Goal: Task Accomplishment & Management: Complete application form

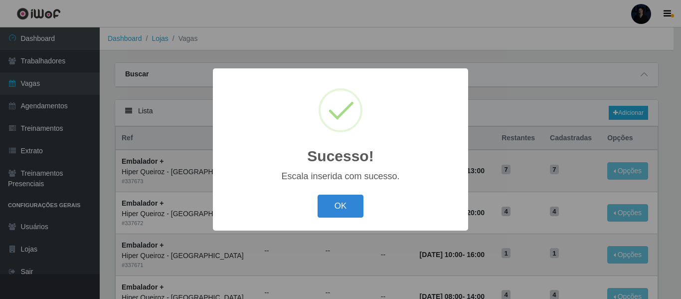
click at [338, 212] on button "OK" at bounding box center [341, 206] width 46 height 23
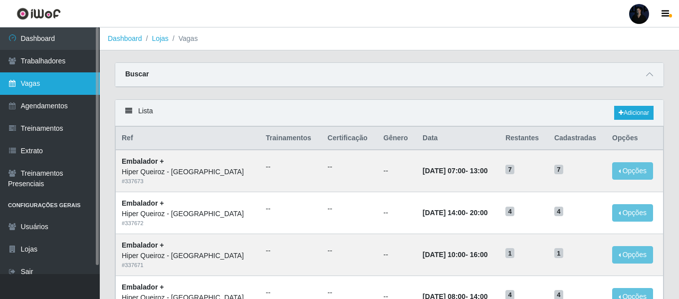
click at [47, 86] on link "Vagas" at bounding box center [50, 83] width 100 height 22
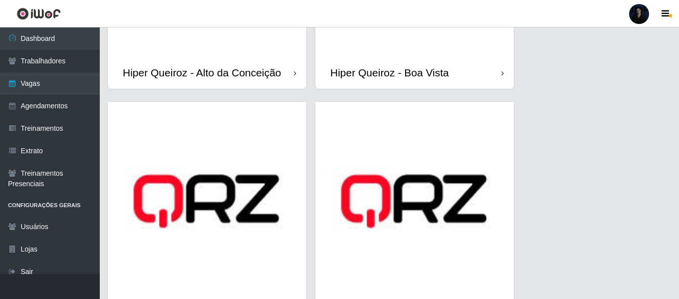
scroll to position [249, 0]
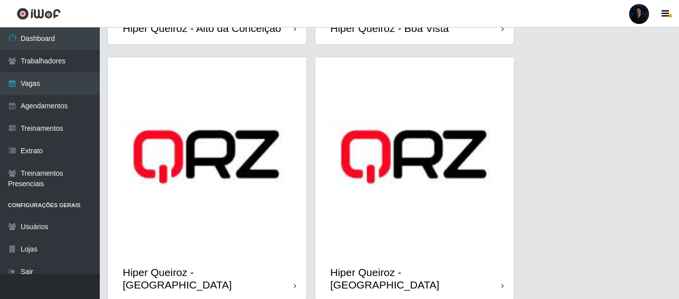
click at [639, 15] on div at bounding box center [639, 14] width 20 height 20
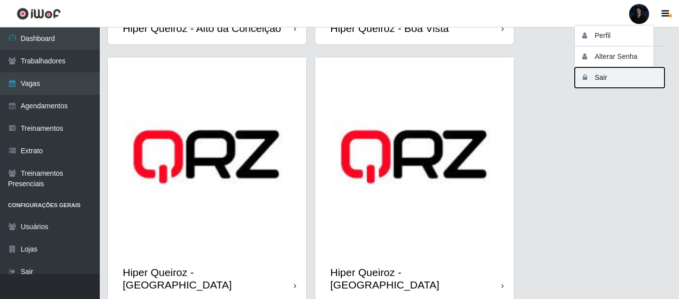
click at [600, 76] on button "Sair" at bounding box center [620, 77] width 90 height 20
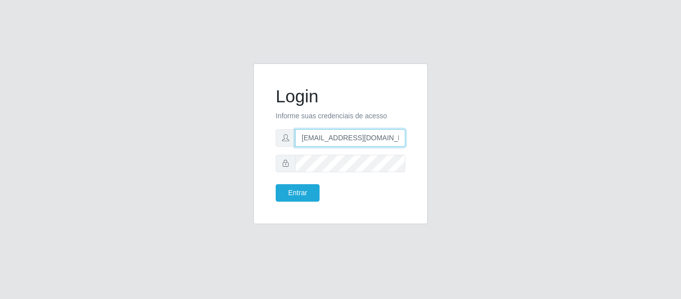
drag, startPoint x: 390, startPoint y: 137, endPoint x: 349, endPoint y: 138, distance: 40.9
click at [349, 138] on input "anacarina390@queiroz.com" at bounding box center [350, 137] width 110 height 17
drag, startPoint x: 385, startPoint y: 140, endPoint x: 349, endPoint y: 137, distance: 36.5
click at [349, 137] on input "anacarina390@alto de são" at bounding box center [350, 137] width 110 height 17
type input "[EMAIL_ADDRESS][DOMAIN_NAME]"
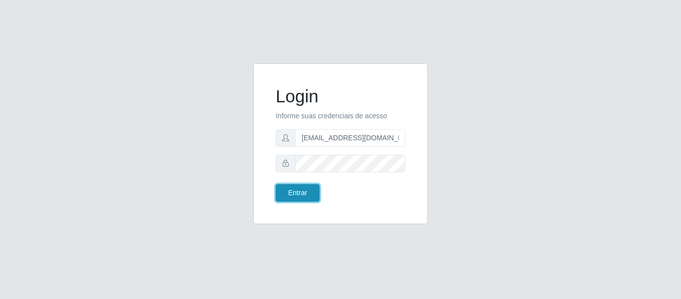
click at [302, 193] on button "Entrar" at bounding box center [298, 192] width 44 height 17
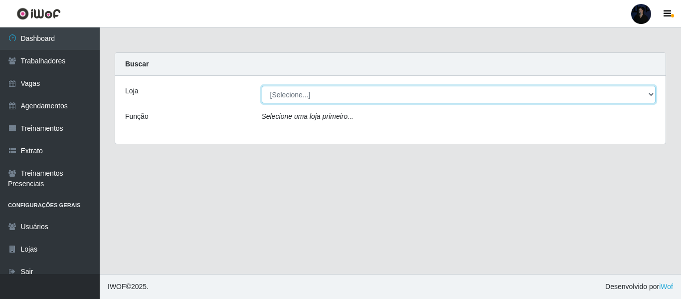
click at [279, 95] on select "[Selecione...] SuperFácil Atacado - Emaús SuperFácil Atacado - Rodoviária Super…" at bounding box center [459, 94] width 395 height 17
click at [287, 94] on select "[Selecione...] SuperFácil Atacado - Alto de São Manoel SuperFácil Atacado - Ema…" at bounding box center [459, 94] width 395 height 17
select select "503"
click at [262, 86] on select "[Selecione...] SuperFácil Atacado - Alto de São Manoel SuperFácil Atacado - Ema…" at bounding box center [459, 94] width 395 height 17
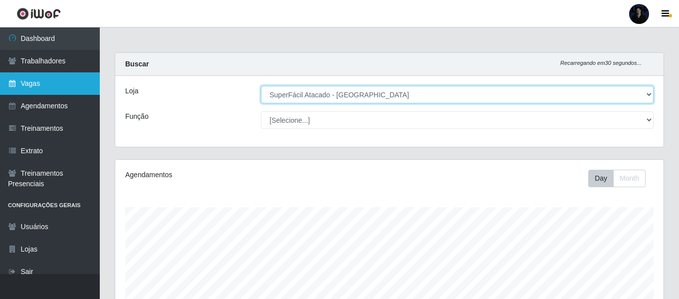
scroll to position [207, 548]
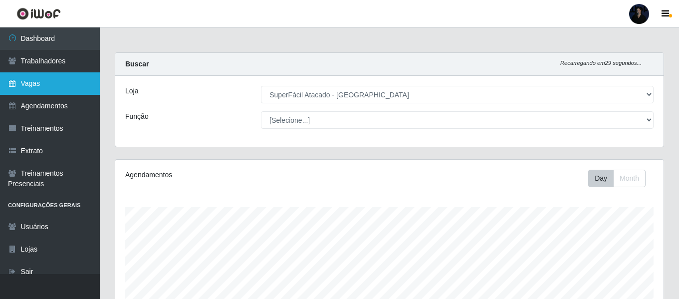
click at [46, 84] on link "Vagas" at bounding box center [50, 83] width 100 height 22
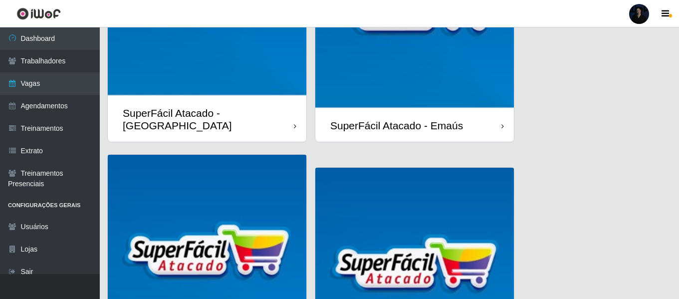
scroll to position [150, 0]
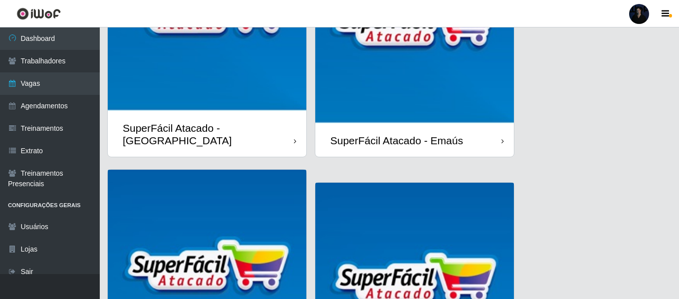
click at [193, 101] on img at bounding box center [207, 12] width 199 height 199
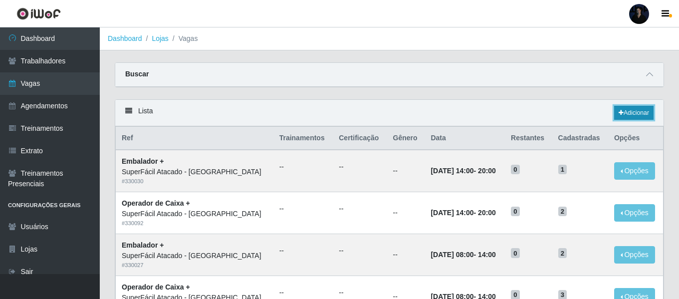
click at [638, 113] on link "Adicionar" at bounding box center [633, 113] width 39 height 14
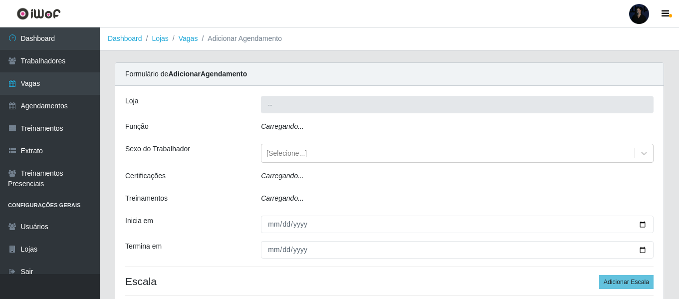
type input "SuperFácil Atacado - [GEOGRAPHIC_DATA]"
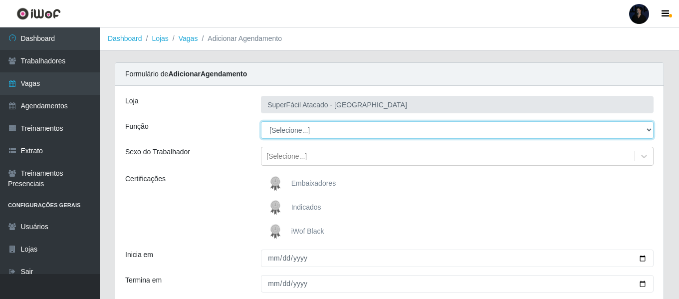
click at [277, 129] on select "[Selecione...] Embalador Embalador + Embalador ++ Operador de Caixa Operador de…" at bounding box center [457, 129] width 393 height 17
click at [266, 129] on select "[Selecione...] Embalador Embalador + Embalador ++ Operador de Caixa Operador de…" at bounding box center [457, 129] width 393 height 17
select select "73"
click at [261, 121] on select "[Selecione...] Embalador Embalador + Embalador ++ Operador de Caixa Operador de…" at bounding box center [457, 129] width 393 height 17
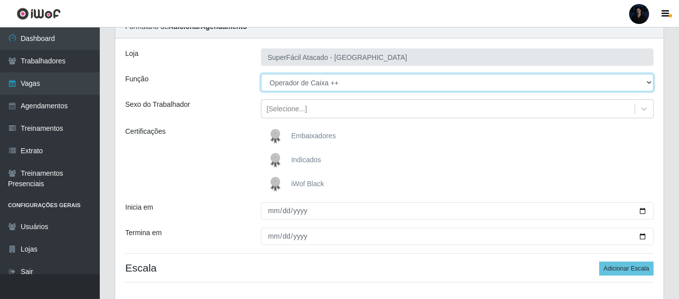
scroll to position [100, 0]
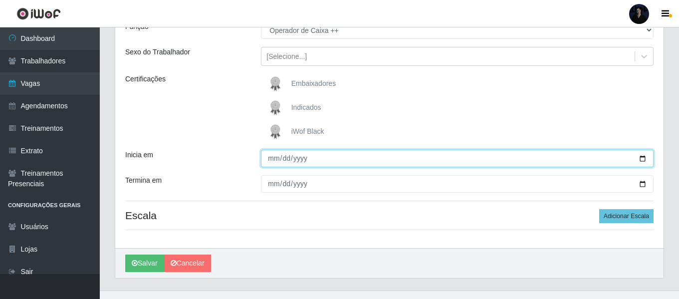
click at [644, 156] on input "Inicia em" at bounding box center [457, 158] width 393 height 17
type input "[DATE]"
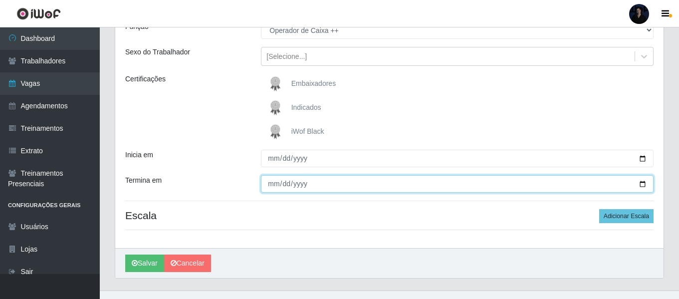
click at [645, 184] on input "Termina em" at bounding box center [457, 183] width 393 height 17
type input "[DATE]"
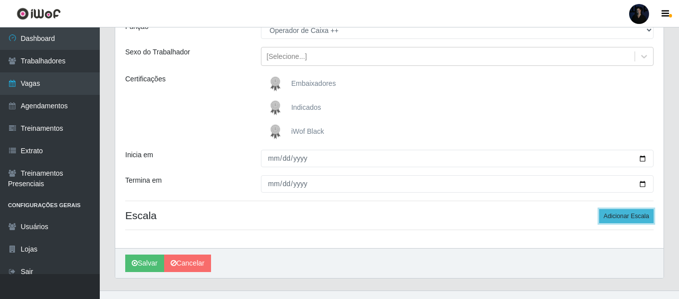
click at [634, 218] on button "Adicionar Escala" at bounding box center [626, 216] width 54 height 14
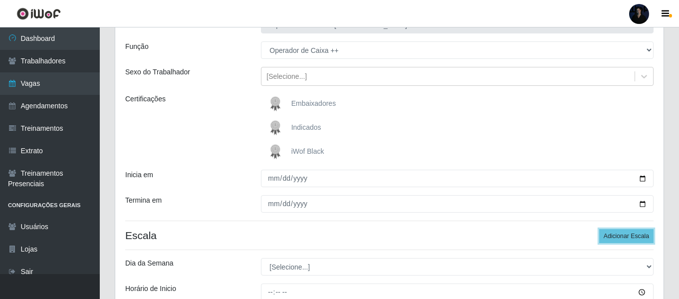
scroll to position [150, 0]
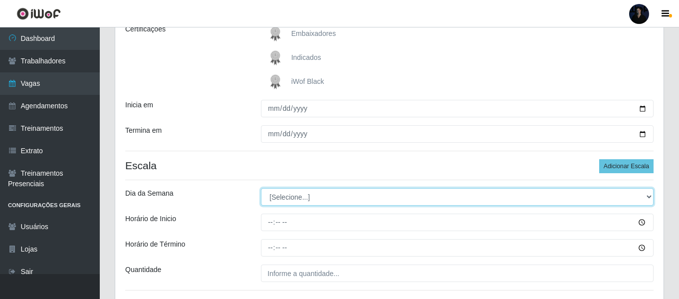
click at [283, 198] on select "[Selecione...] Segunda Terça Quarta Quinta Sexta Sábado Domingo" at bounding box center [457, 196] width 393 height 17
select select "4"
click at [261, 188] on select "[Selecione...] Segunda Terça Quarta Quinta Sexta Sábado Domingo" at bounding box center [457, 196] width 393 height 17
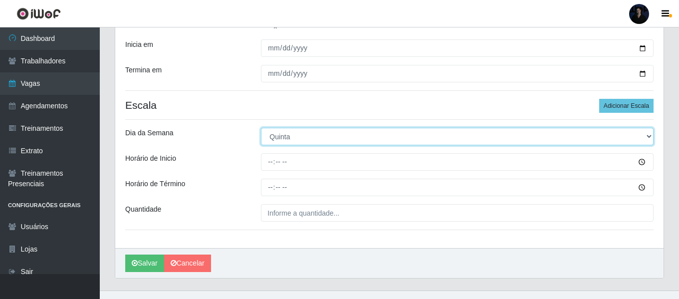
scroll to position [226, 0]
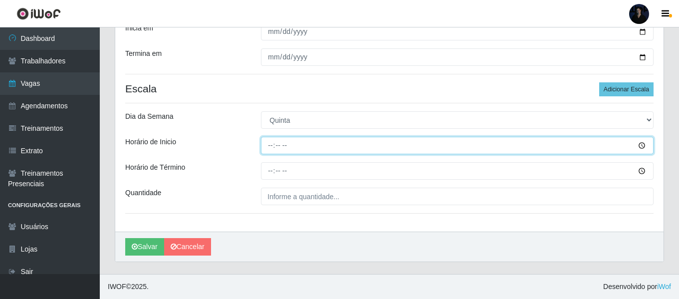
click at [640, 144] on input "Horário de Inicio" at bounding box center [457, 145] width 393 height 17
click at [269, 146] on input "Horário de Inicio" at bounding box center [457, 145] width 393 height 17
type input "08:00"
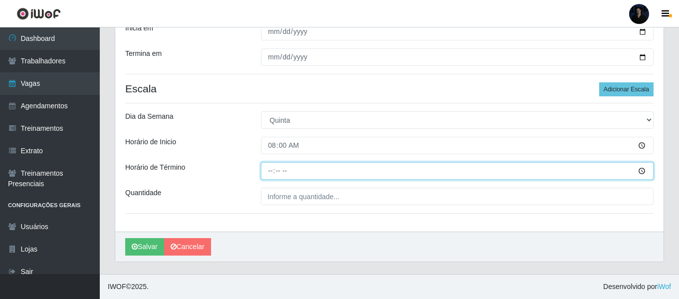
click at [269, 168] on input "Horário de Término" at bounding box center [457, 170] width 393 height 17
type input "14:00"
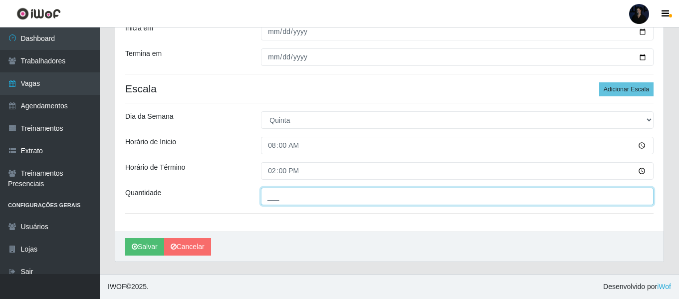
click at [271, 200] on input "___" at bounding box center [457, 196] width 393 height 17
type input "6__"
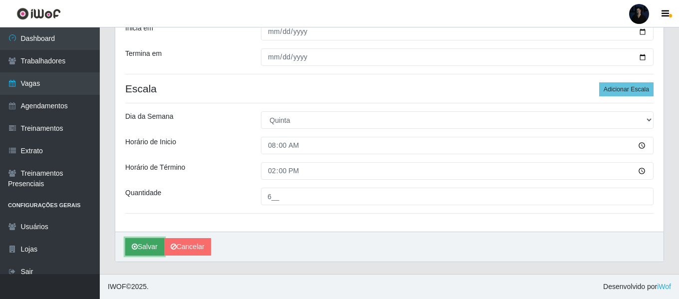
click at [133, 250] on icon "submit" at bounding box center [135, 246] width 6 height 7
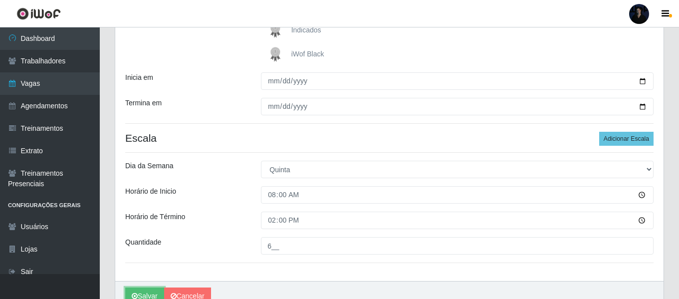
scroll to position [177, 0]
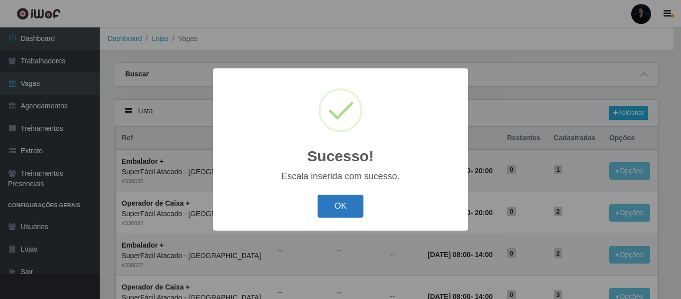
click at [341, 204] on button "OK" at bounding box center [341, 206] width 46 height 23
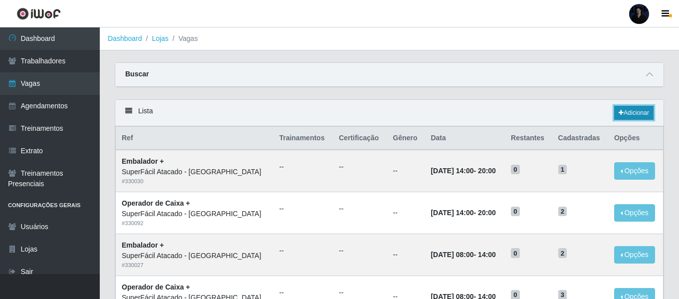
click at [622, 116] on link "Adicionar" at bounding box center [633, 113] width 39 height 14
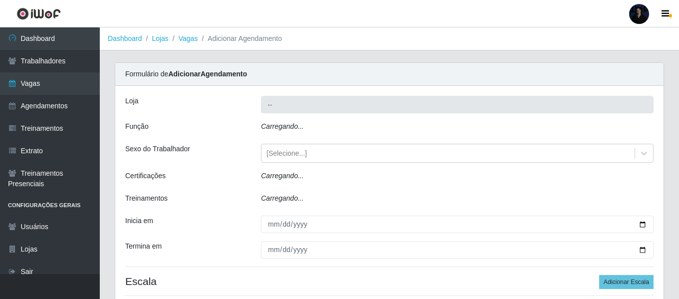
type input "SuperFácil Atacado - [GEOGRAPHIC_DATA]"
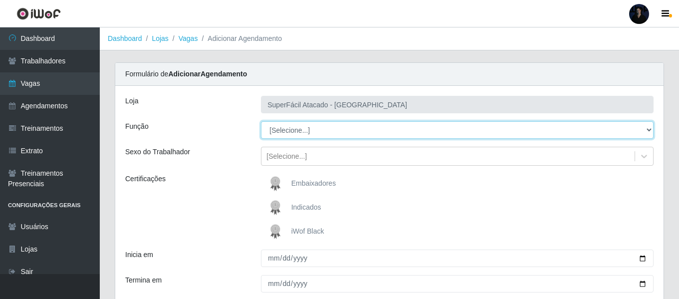
click at [299, 131] on select "[Selecione...] Embalador Embalador + Embalador ++ Operador de Caixa Operador de…" at bounding box center [457, 129] width 393 height 17
select select "22"
click at [261, 121] on select "[Selecione...] Embalador Embalador + Embalador ++ Operador de Caixa Operador de…" at bounding box center [457, 129] width 393 height 17
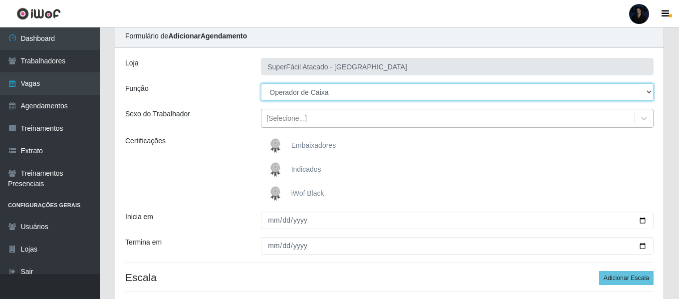
scroll to position [116, 0]
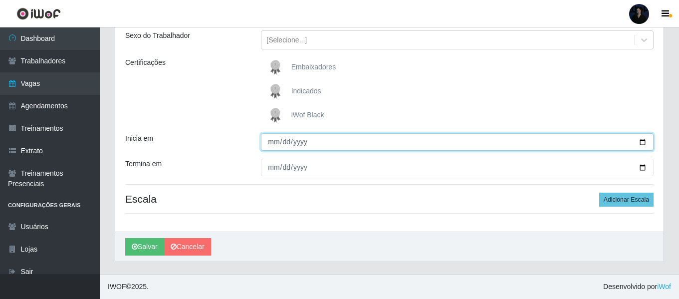
click at [642, 142] on input "Inicia em" at bounding box center [457, 141] width 393 height 17
type input "[DATE]"
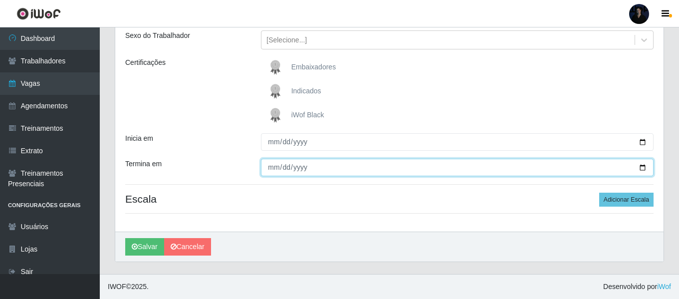
click at [641, 166] on input "Termina em" at bounding box center [457, 167] width 393 height 17
type input "[DATE]"
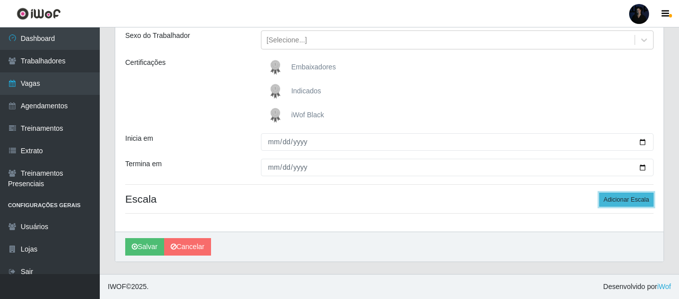
click at [622, 198] on button "Adicionar Escala" at bounding box center [626, 200] width 54 height 14
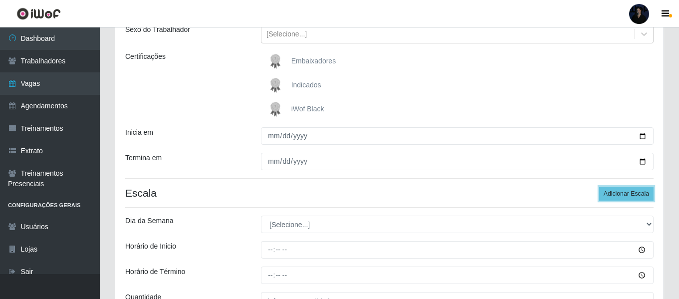
scroll to position [166, 0]
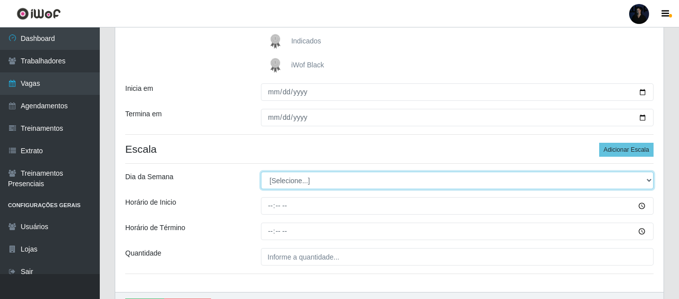
click at [283, 178] on select "[Selecione...] Segunda Terça Quarta Quinta Sexta Sábado Domingo" at bounding box center [457, 180] width 393 height 17
select select "4"
click at [261, 172] on select "[Selecione...] Segunda Terça Quarta Quinta Sexta Sábado Domingo" at bounding box center [457, 180] width 393 height 17
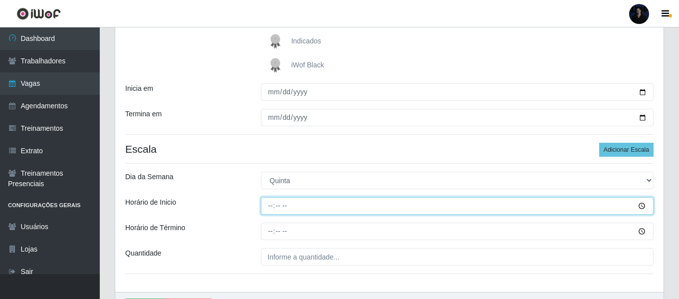
click at [270, 212] on input "Horário de Inicio" at bounding box center [457, 205] width 393 height 17
type input "16:00"
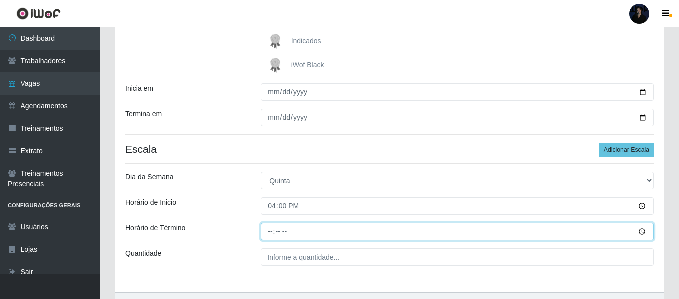
click at [271, 237] on input "Horário de Término" at bounding box center [457, 230] width 393 height 17
type input "22:00"
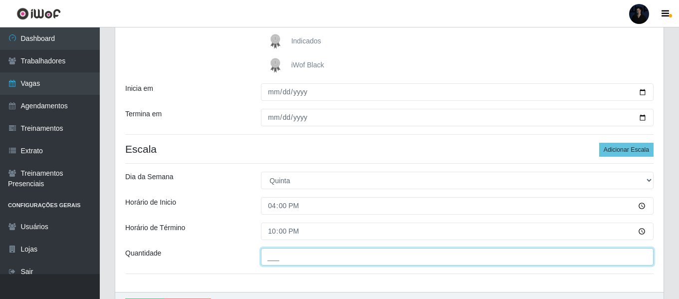
click at [275, 262] on input "___" at bounding box center [457, 256] width 393 height 17
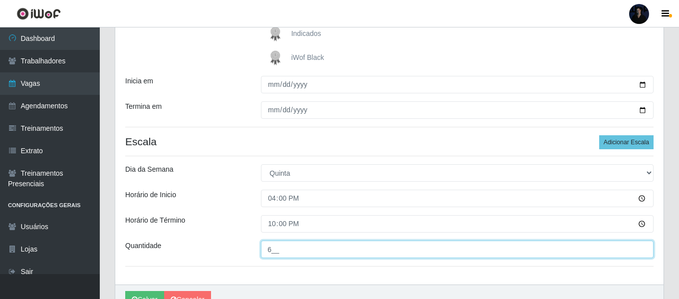
scroll to position [226, 0]
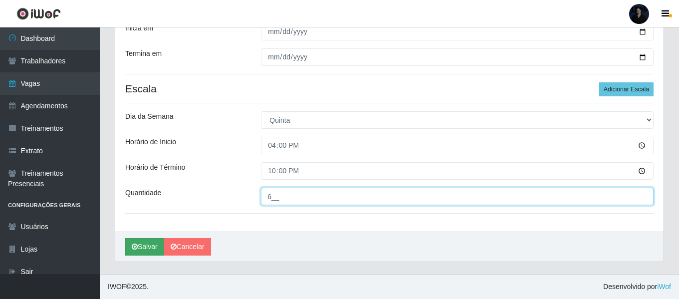
type input "6__"
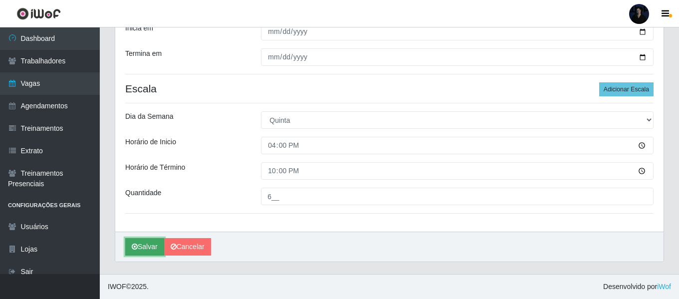
click at [143, 246] on button "Salvar" at bounding box center [144, 246] width 39 height 17
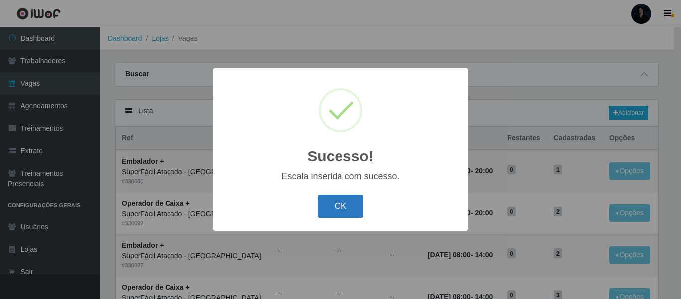
click at [344, 215] on button "OK" at bounding box center [341, 206] width 46 height 23
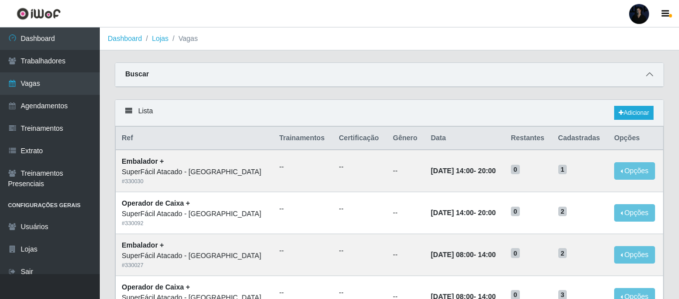
click at [648, 77] on icon at bounding box center [649, 74] width 7 height 7
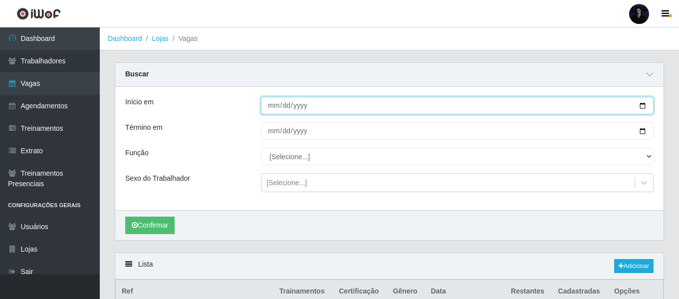
click at [645, 106] on input "Início em" at bounding box center [457, 105] width 393 height 17
type input "[DATE]"
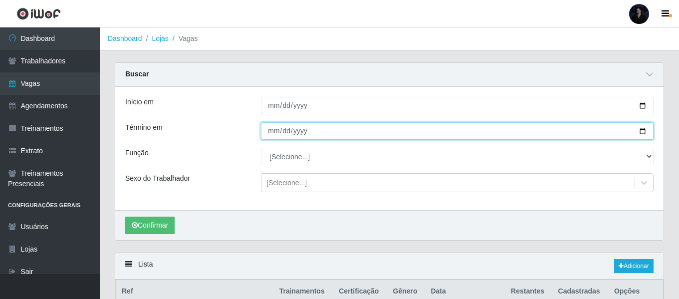
click at [639, 130] on input "Término em" at bounding box center [457, 130] width 393 height 17
type input "[DATE]"
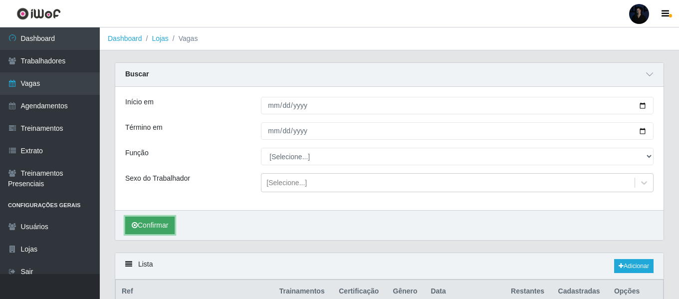
click at [143, 222] on button "Confirmar" at bounding box center [149, 225] width 49 height 17
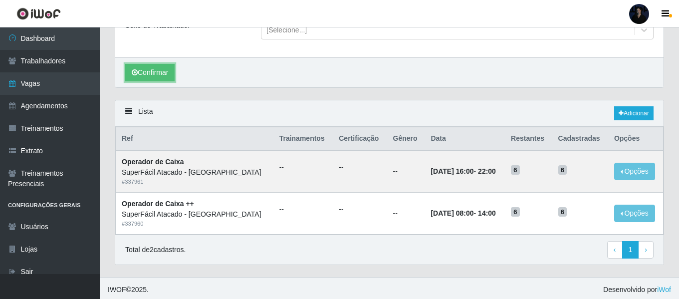
scroll to position [156, 0]
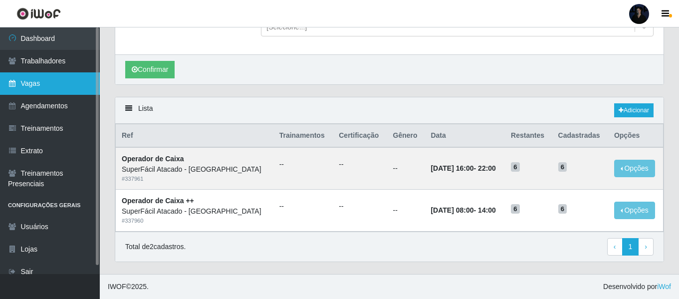
click at [48, 86] on link "Vagas" at bounding box center [50, 83] width 100 height 22
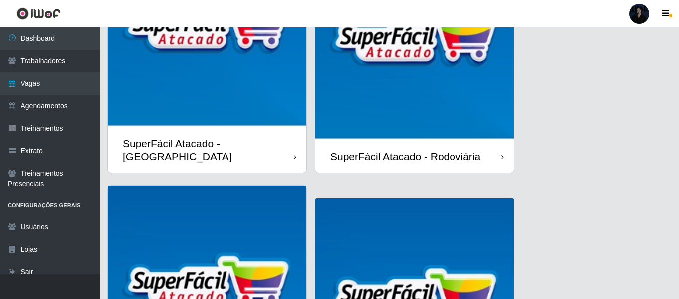
scroll to position [399, 0]
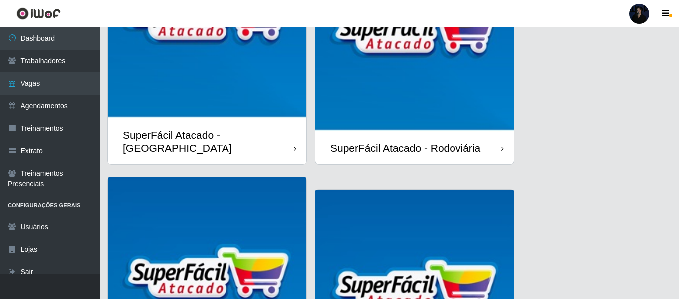
click at [212, 115] on img at bounding box center [207, 19] width 199 height 199
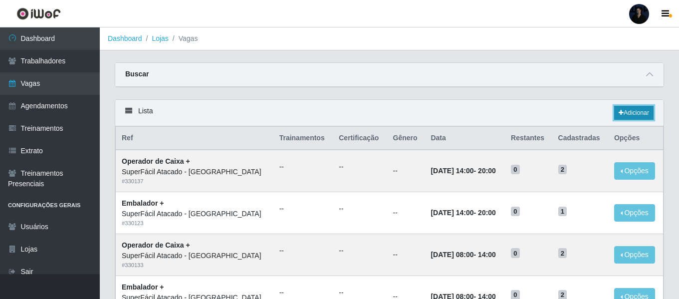
click at [632, 111] on link "Adicionar" at bounding box center [633, 113] width 39 height 14
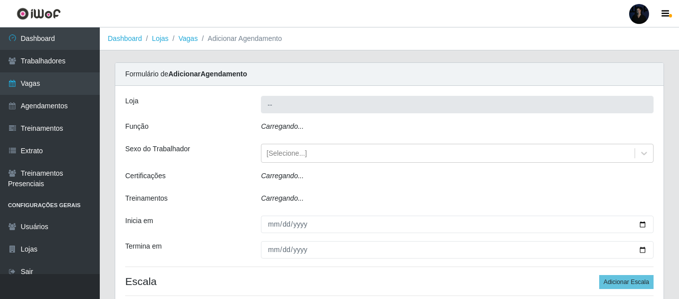
type input "SuperFácil Atacado - [GEOGRAPHIC_DATA]"
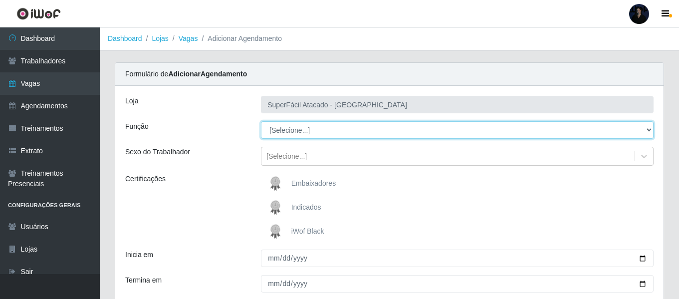
click at [290, 128] on select "[Selecione...] Embalador Embalador + Embalador ++ Operador de Caixa Operador de…" at bounding box center [457, 129] width 393 height 17
select select "73"
click at [261, 121] on select "[Selecione...] Embalador Embalador + Embalador ++ Operador de Caixa Operador de…" at bounding box center [457, 129] width 393 height 17
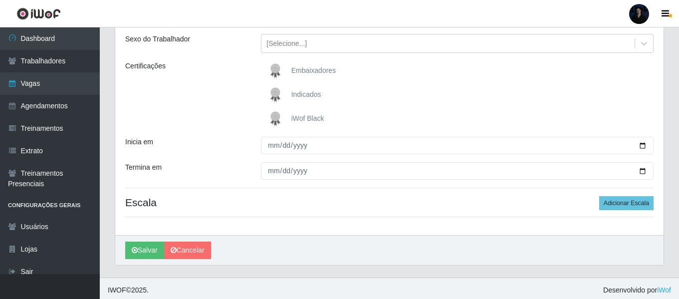
scroll to position [116, 0]
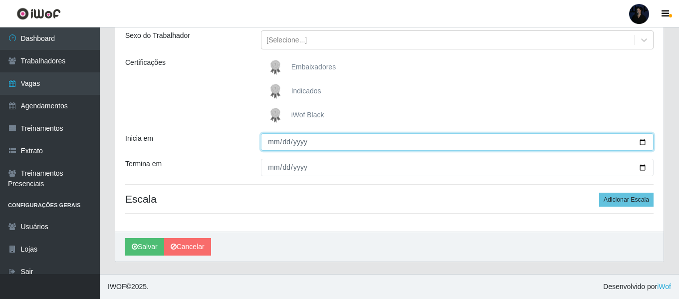
click at [645, 142] on input "Inicia em" at bounding box center [457, 141] width 393 height 17
type input "[DATE]"
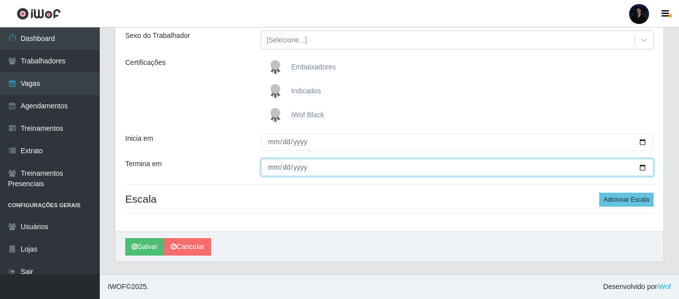
click at [640, 163] on input "Termina em" at bounding box center [457, 167] width 393 height 17
type input "[DATE]"
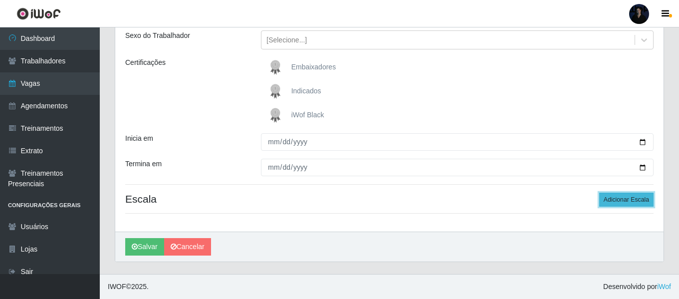
click at [611, 202] on button "Adicionar Escala" at bounding box center [626, 200] width 54 height 14
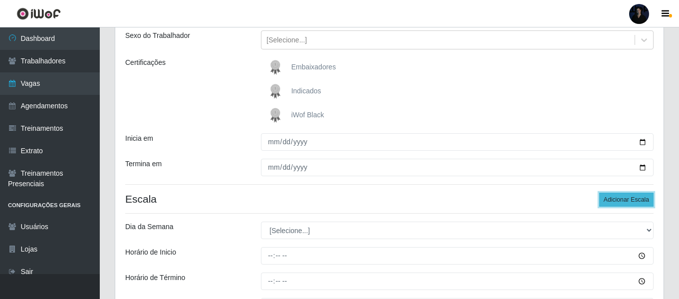
click at [612, 201] on button "Adicionar Escala" at bounding box center [626, 200] width 54 height 14
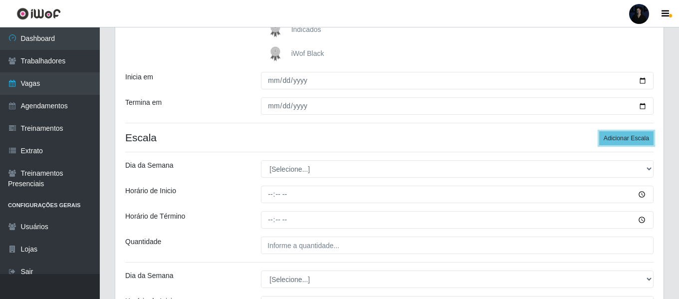
scroll to position [216, 0]
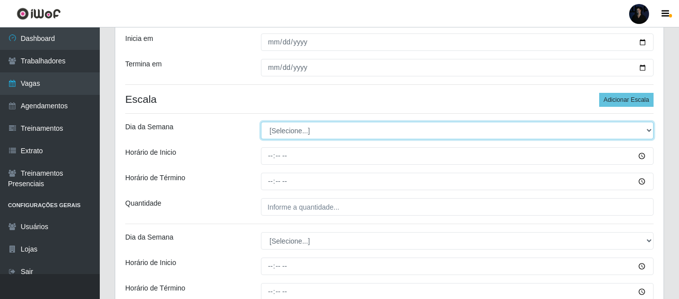
click at [286, 127] on select "[Selecione...] Segunda Terça Quarta Quinta Sexta Sábado Domingo" at bounding box center [457, 130] width 393 height 17
select select "4"
click at [261, 122] on select "[Selecione...] Segunda Terça Quarta Quinta Sexta Sábado Domingo" at bounding box center [457, 130] width 393 height 17
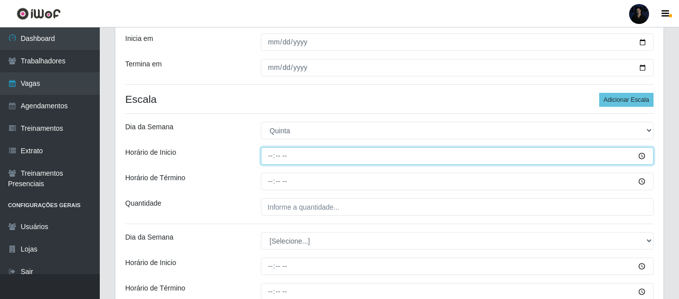
click at [269, 158] on input "Horário de Inicio" at bounding box center [457, 155] width 393 height 17
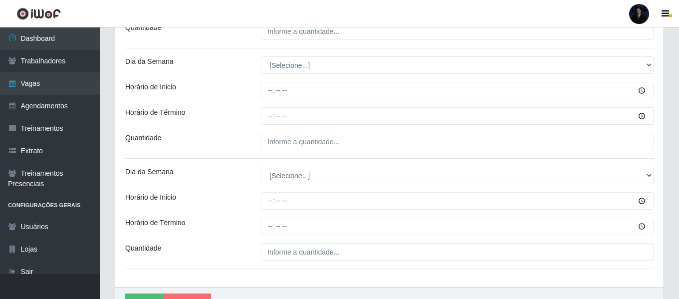
scroll to position [447, 0]
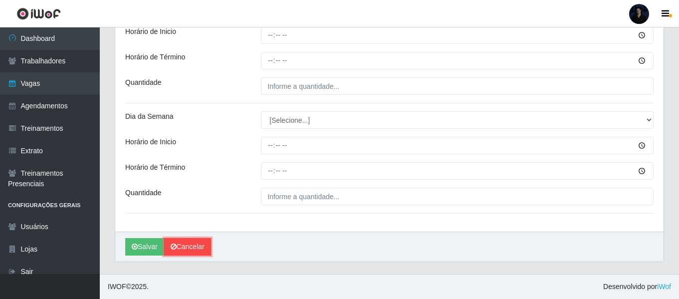
click at [185, 247] on link "Cancelar" at bounding box center [187, 246] width 47 height 17
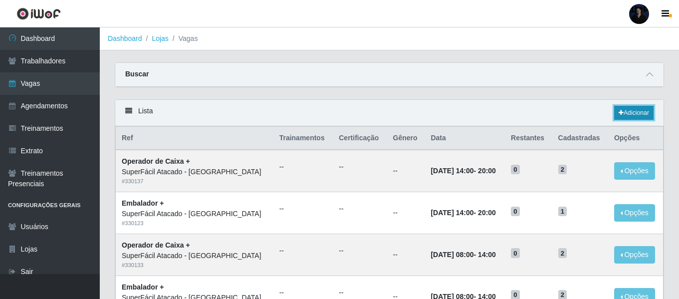
click at [624, 111] on link "Adicionar" at bounding box center [633, 113] width 39 height 14
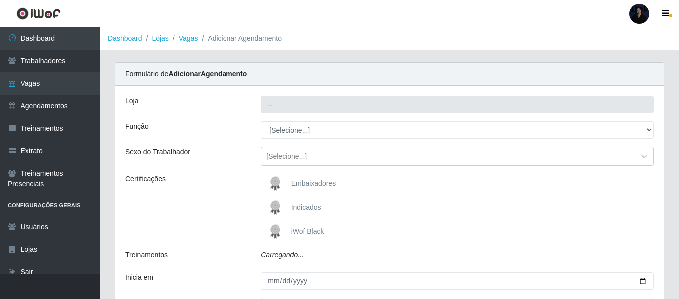
type input "SuperFácil Atacado - [GEOGRAPHIC_DATA]"
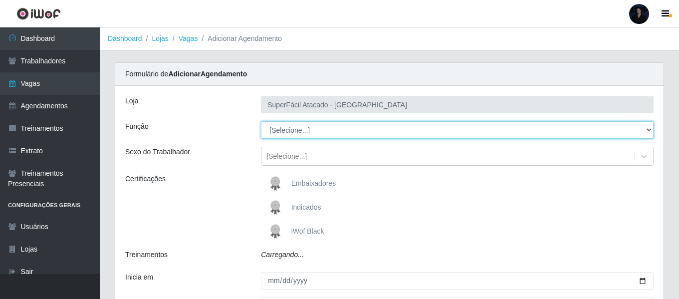
click at [281, 129] on select "[Selecione...] Embalador Embalador + Embalador ++ Operador de Caixa Operador de…" at bounding box center [457, 129] width 393 height 17
select select "73"
click at [261, 121] on select "[Selecione...] Embalador Embalador + Embalador ++ Operador de Caixa Operador de…" at bounding box center [457, 129] width 393 height 17
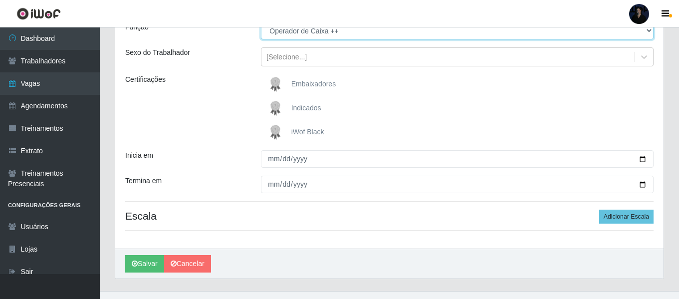
scroll to position [116, 0]
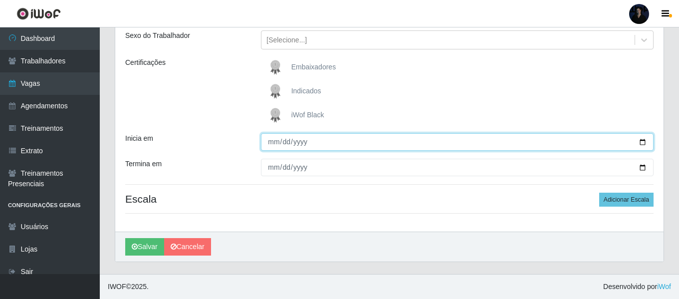
click at [645, 142] on input "Inicia em" at bounding box center [457, 141] width 393 height 17
type input "[DATE]"
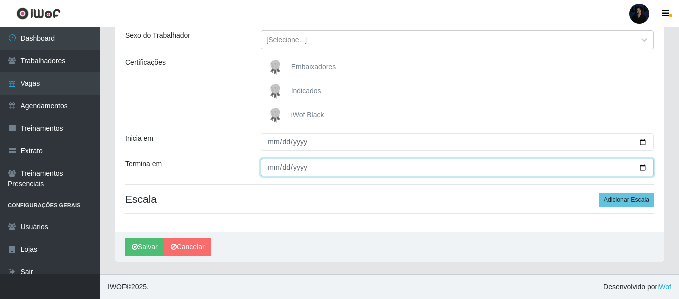
click at [642, 166] on input "Termina em" at bounding box center [457, 167] width 393 height 17
type input "[DATE]"
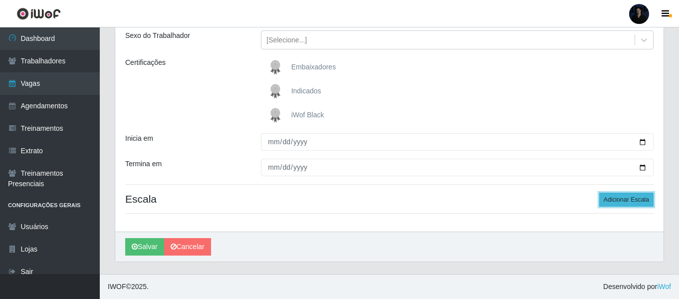
click at [610, 198] on button "Adicionar Escala" at bounding box center [626, 200] width 54 height 14
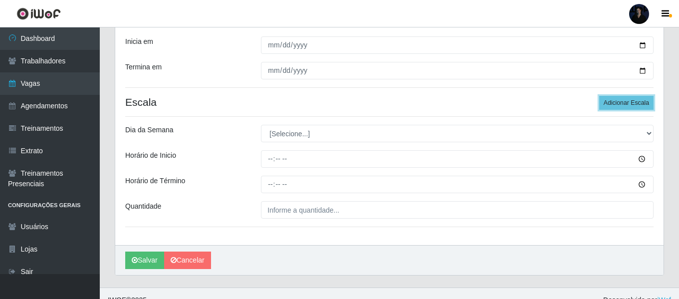
scroll to position [216, 0]
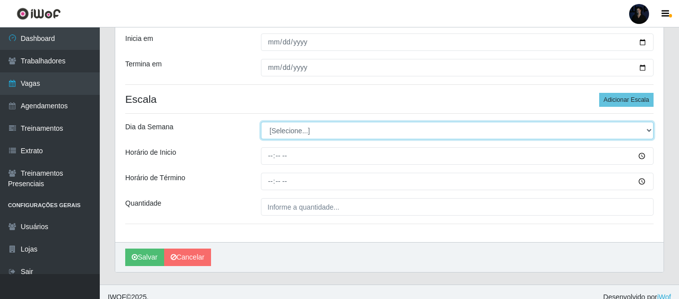
click at [287, 132] on select "[Selecione...] Segunda Terça Quarta Quinta Sexta Sábado Domingo" at bounding box center [457, 130] width 393 height 17
select select "4"
click at [261, 122] on select "[Selecione...] Segunda Terça Quarta Quinta Sexta Sábado Domingo" at bounding box center [457, 130] width 393 height 17
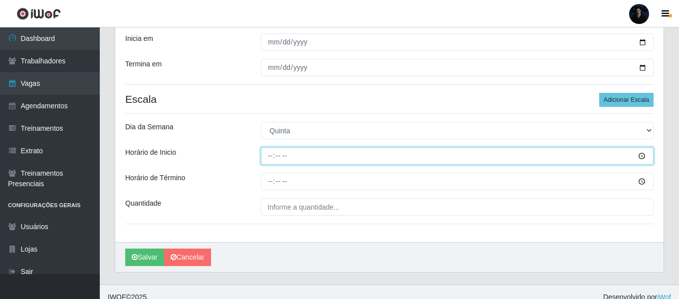
click at [269, 153] on input "Horário de Inicio" at bounding box center [457, 155] width 393 height 17
type input "08:00"
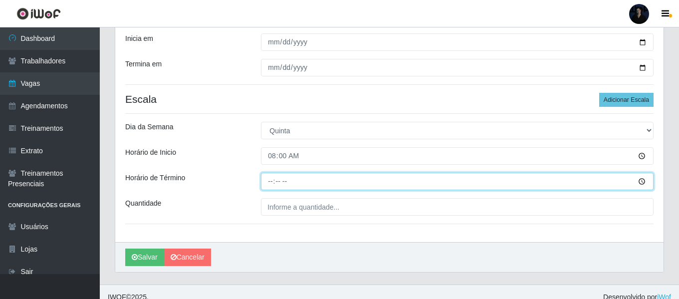
click at [269, 179] on input "Horário de Término" at bounding box center [457, 181] width 393 height 17
type input "14:00"
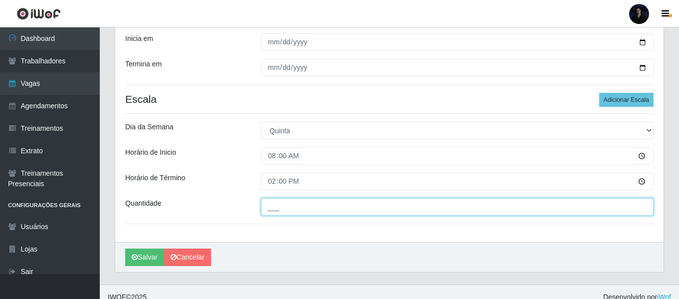
click at [272, 208] on input "___" at bounding box center [457, 206] width 393 height 17
type input "7__"
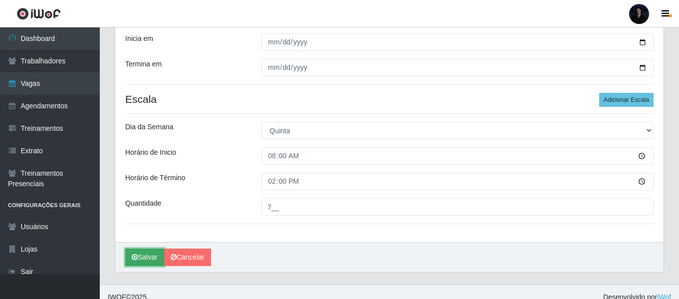
click at [134, 261] on button "Salvar" at bounding box center [144, 256] width 39 height 17
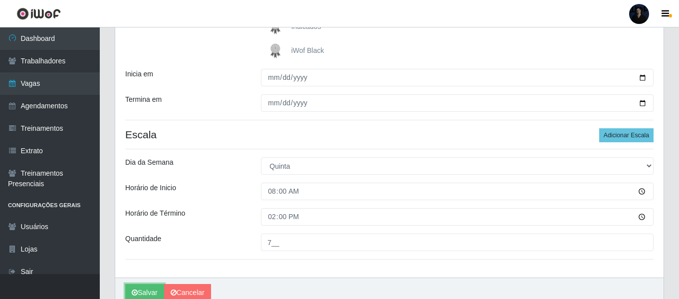
scroll to position [66, 0]
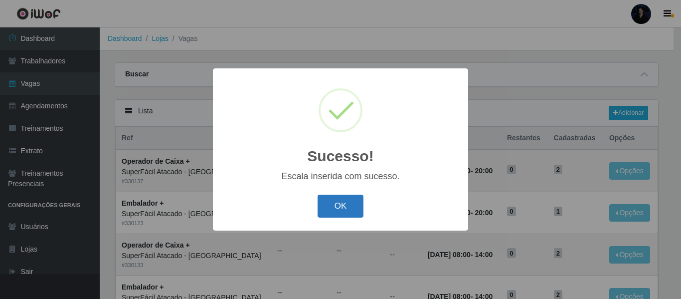
click at [333, 209] on button "OK" at bounding box center [341, 206] width 46 height 23
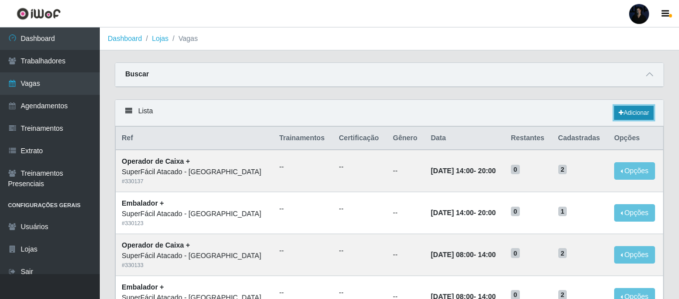
click at [631, 110] on link "Adicionar" at bounding box center [633, 113] width 39 height 14
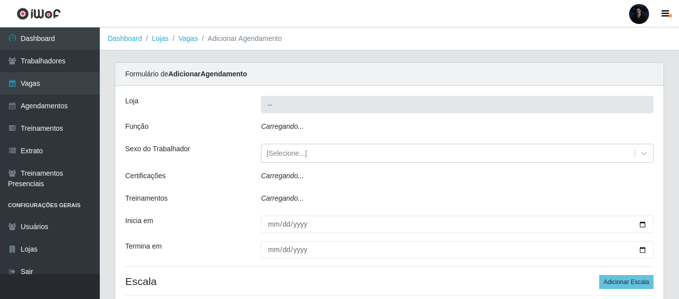
type input "SuperFácil Atacado - [GEOGRAPHIC_DATA]"
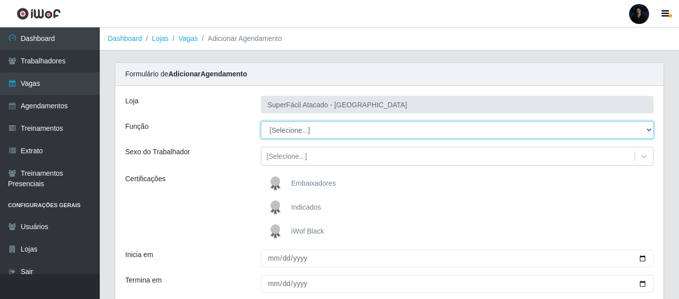
click at [297, 129] on select "[Selecione...] Embalador Embalador + Embalador ++ Operador de Caixa Operador de…" at bounding box center [457, 129] width 393 height 17
select select "22"
click at [261, 121] on select "[Selecione...] Embalador Embalador + Embalador ++ Operador de Caixa Operador de…" at bounding box center [457, 129] width 393 height 17
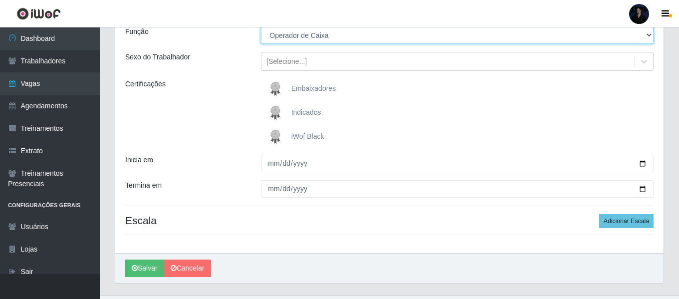
scroll to position [116, 0]
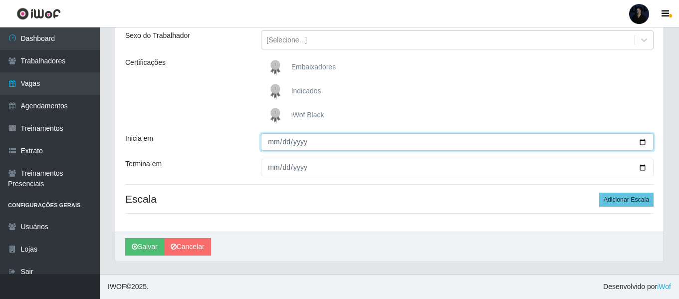
click at [642, 141] on input "Inicia em" at bounding box center [457, 141] width 393 height 17
type input "[DATE]"
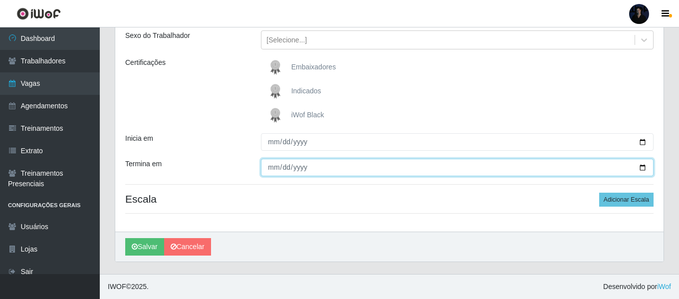
click at [639, 169] on input "Termina em" at bounding box center [457, 167] width 393 height 17
type input "[DATE]"
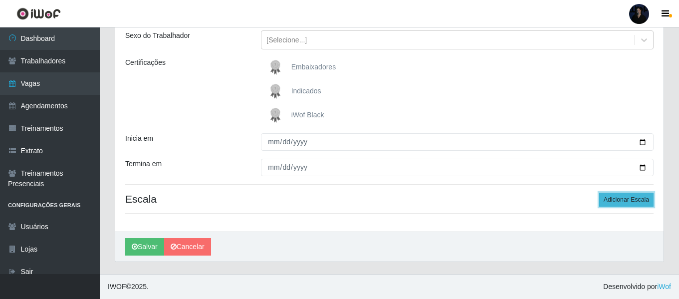
click at [612, 200] on button "Adicionar Escala" at bounding box center [626, 200] width 54 height 14
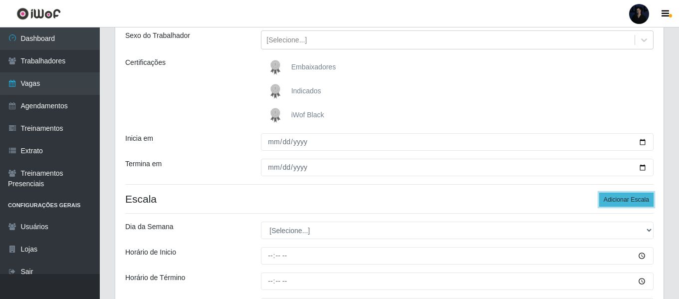
click at [612, 200] on button "Adicionar Escala" at bounding box center [626, 200] width 54 height 14
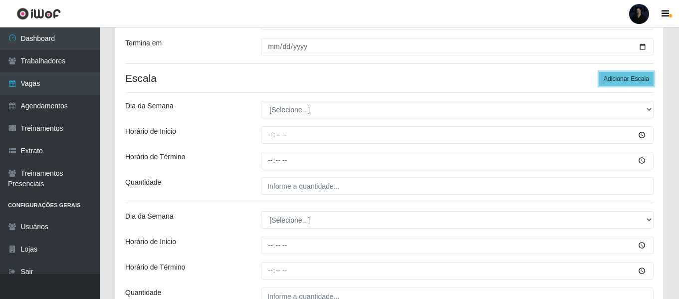
scroll to position [266, 0]
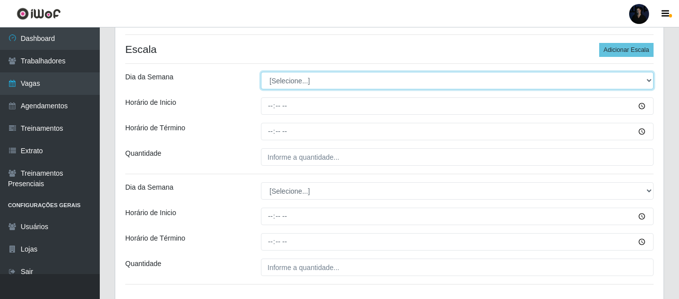
click at [274, 83] on select "[Selecione...] Segunda Terça Quarta Quinta Sexta Sábado Domingo" at bounding box center [457, 80] width 393 height 17
select select "4"
click at [261, 72] on select "[Selecione...] Segunda Terça Quarta Quinta Sexta Sábado Domingo" at bounding box center [457, 80] width 393 height 17
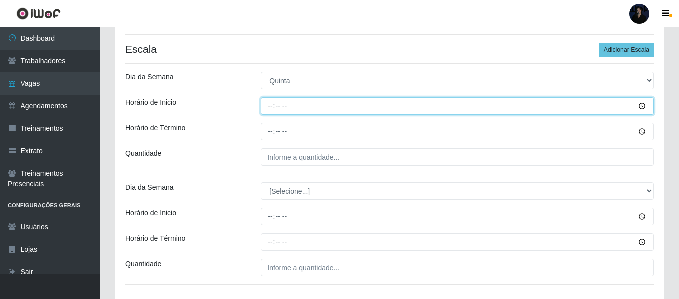
click at [273, 107] on input "Horário de Inicio" at bounding box center [457, 105] width 393 height 17
type input "12:00"
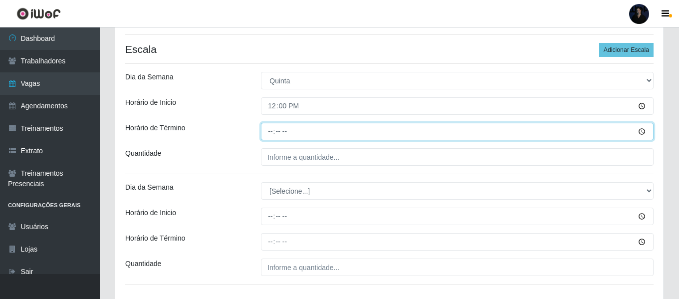
click at [271, 132] on input "Horário de Término" at bounding box center [457, 131] width 393 height 17
type input "18:00"
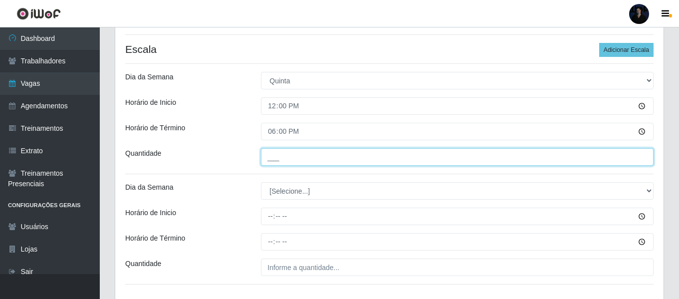
click at [271, 159] on input "___" at bounding box center [457, 156] width 393 height 17
type input "3__"
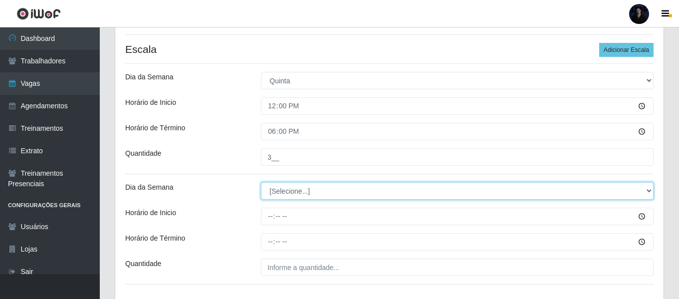
click at [277, 198] on select "[Selecione...] Segunda Terça Quarta Quinta Sexta Sábado Domingo" at bounding box center [457, 190] width 393 height 17
select select "4"
click at [261, 182] on select "[Selecione...] Segunda Terça Quarta Quinta Sexta Sábado Domingo" at bounding box center [457, 190] width 393 height 17
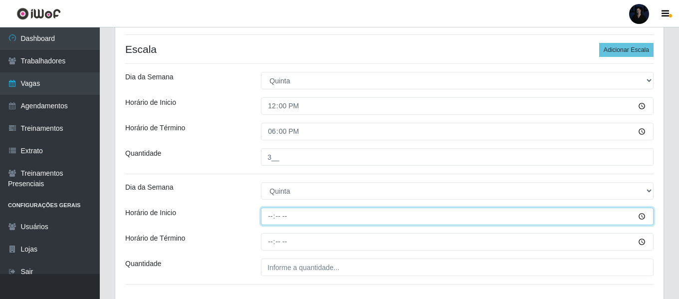
click at [270, 220] on input "Horário de Inicio" at bounding box center [457, 216] width 393 height 17
type input "16:00"
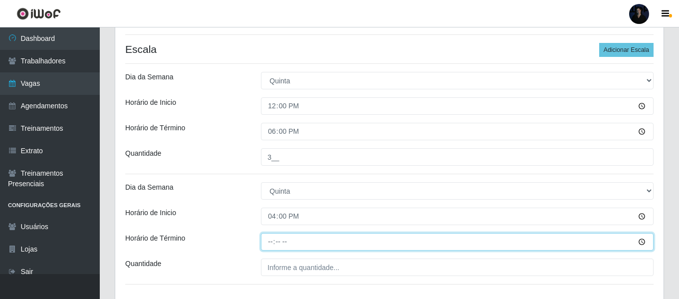
click at [268, 244] on input "Horário de Término" at bounding box center [457, 241] width 393 height 17
type input "22:00"
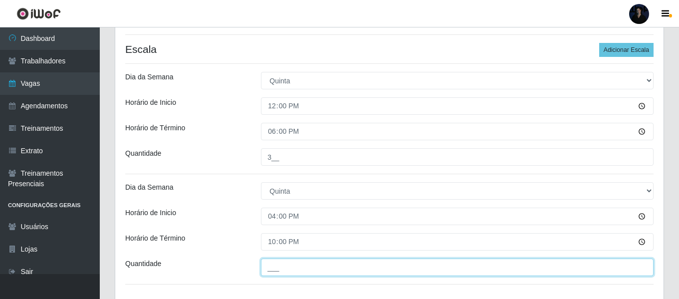
click at [270, 265] on input "___" at bounding box center [457, 266] width 393 height 17
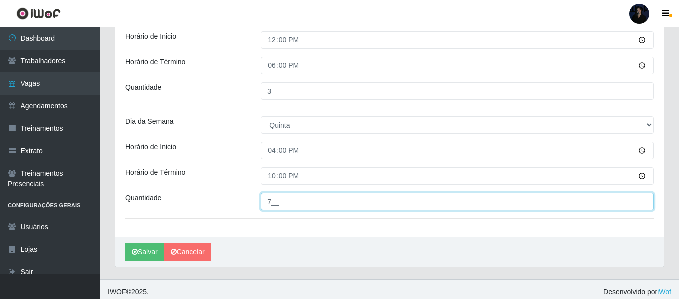
scroll to position [337, 0]
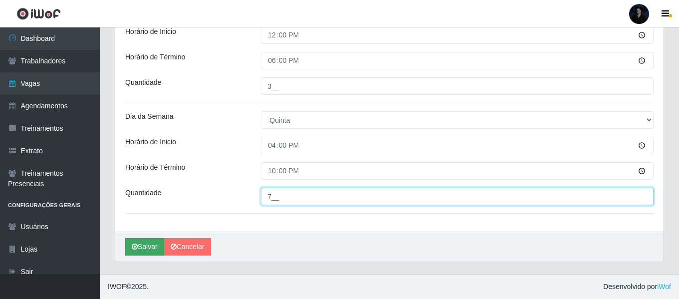
type input "7__"
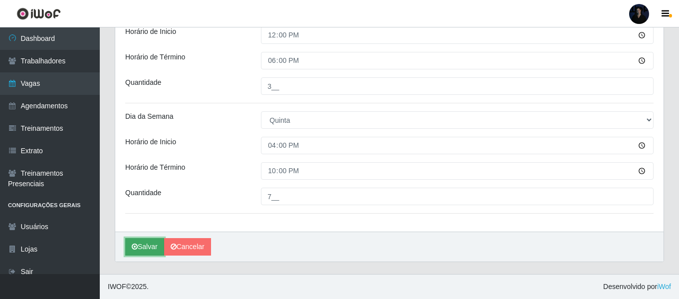
click at [141, 247] on button "Salvar" at bounding box center [144, 246] width 39 height 17
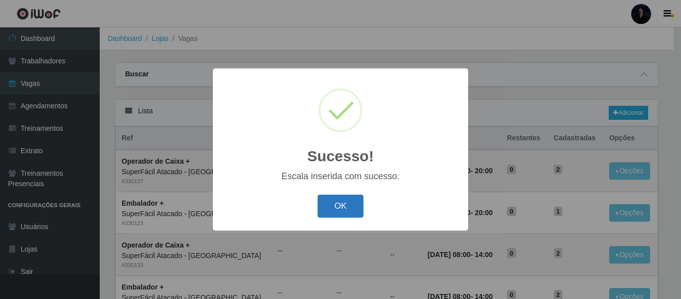
click at [328, 211] on button "OK" at bounding box center [341, 206] width 46 height 23
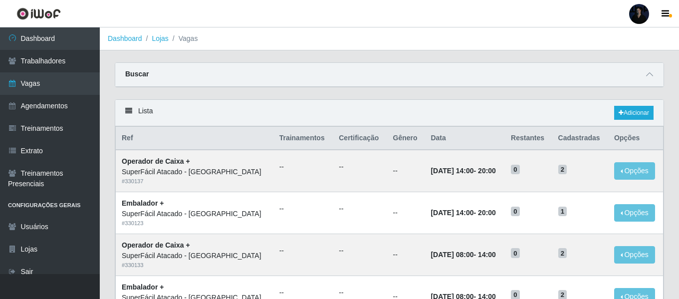
click at [630, 18] on div at bounding box center [639, 14] width 20 height 20
click at [603, 75] on button "Sair" at bounding box center [620, 77] width 90 height 20
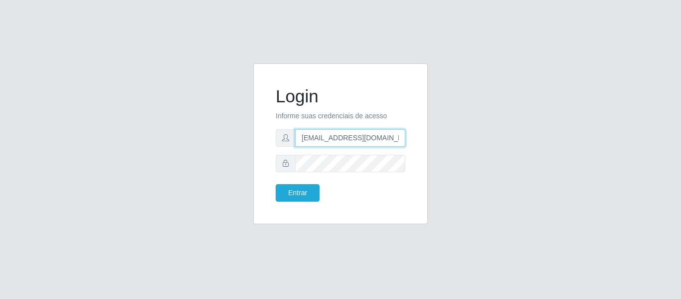
drag, startPoint x: 355, startPoint y: 140, endPoint x: 365, endPoint y: 143, distance: 10.9
click at [355, 140] on input "[EMAIL_ADDRESS][DOMAIN_NAME]" at bounding box center [350, 137] width 110 height 17
drag, startPoint x: 393, startPoint y: 140, endPoint x: 351, endPoint y: 134, distance: 42.9
click at [351, 134] on input "[EMAIL_ADDRESS][DOMAIN_NAME]" at bounding box center [350, 137] width 110 height 17
type input "[EMAIL_ADDRESS][DOMAIN_NAME]"
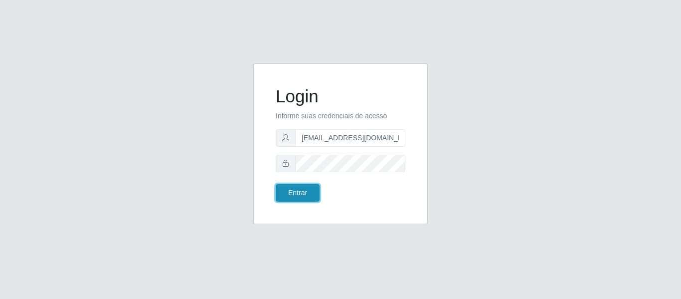
click at [293, 194] on button "Entrar" at bounding box center [298, 192] width 44 height 17
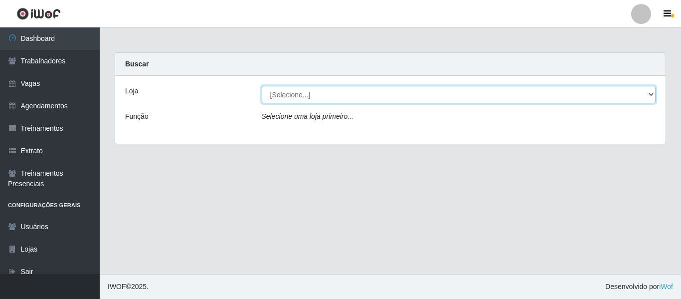
click at [284, 95] on select "[Selecione...] Supermercado Queiroz - Alto São Manoel Supermercado Queiroz - Ca…" at bounding box center [459, 94] width 395 height 17
select select "496"
click at [262, 86] on select "[Selecione...] Supermercado Queiroz - Alto São Manoel Supermercado Queiroz - Ca…" at bounding box center [459, 94] width 395 height 17
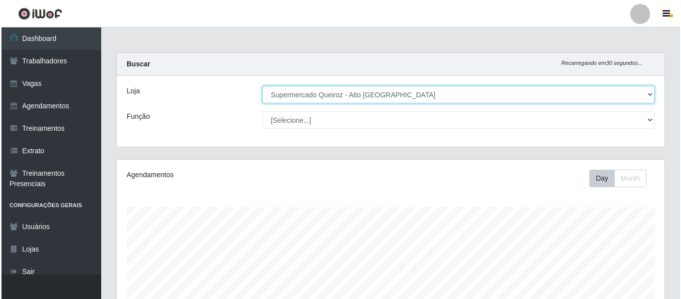
scroll to position [207, 548]
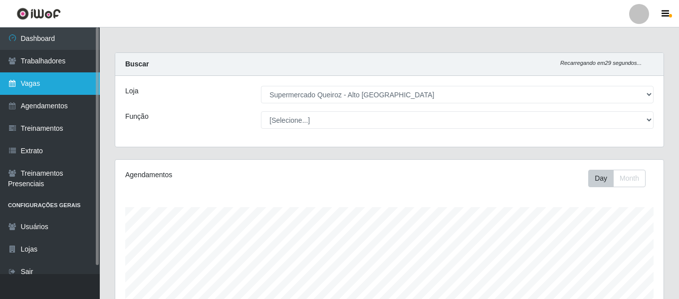
click at [32, 90] on link "Vagas" at bounding box center [50, 83] width 100 height 22
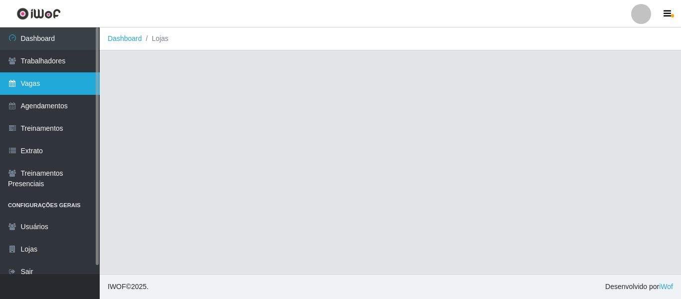
click at [46, 78] on link "Vagas" at bounding box center [50, 83] width 100 height 22
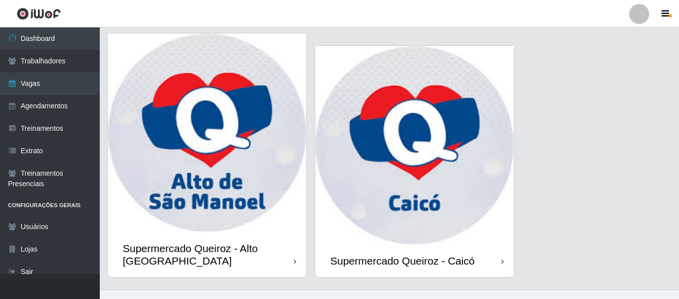
scroll to position [45, 0]
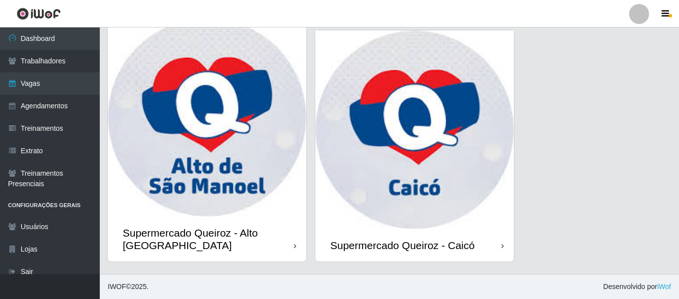
click at [216, 189] on img at bounding box center [207, 117] width 199 height 199
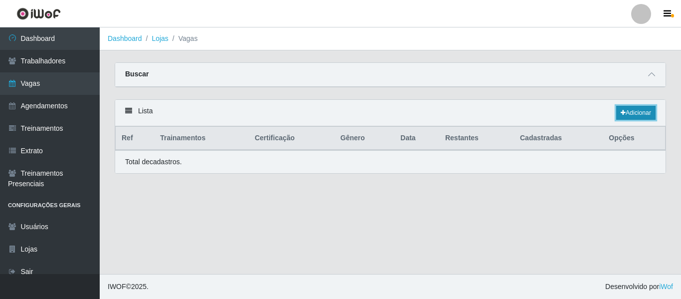
click at [633, 117] on link "Adicionar" at bounding box center [636, 113] width 39 height 14
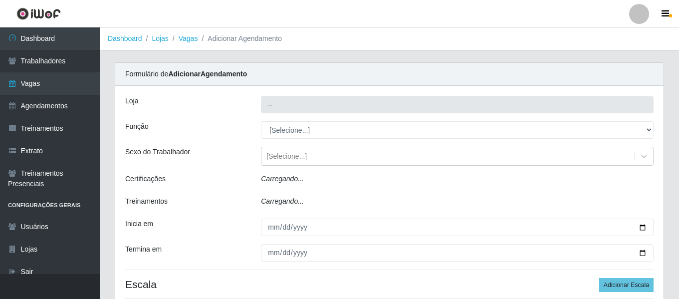
type input "Supermercado Queiroz - Alto [GEOGRAPHIC_DATA]"
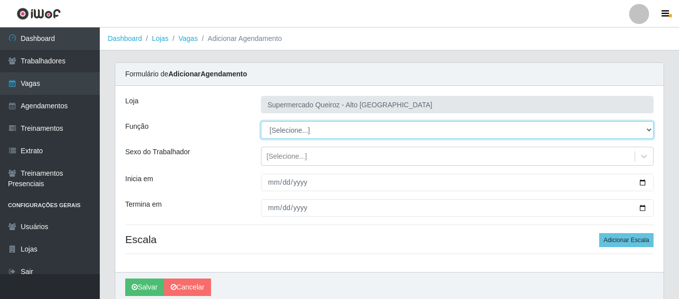
click at [281, 128] on select "[Selecione...] Embalador Embalador + Embalador ++ Repositor Repositor + Reposit…" at bounding box center [457, 129] width 393 height 17
select select "1"
click at [261, 121] on select "[Selecione...] Embalador Embalador + Embalador ++ Repositor Repositor + Reposit…" at bounding box center [457, 129] width 393 height 17
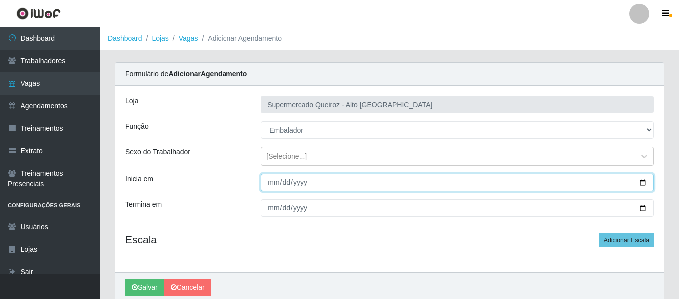
click at [641, 184] on input "Inicia em" at bounding box center [457, 182] width 393 height 17
type input "[DATE]"
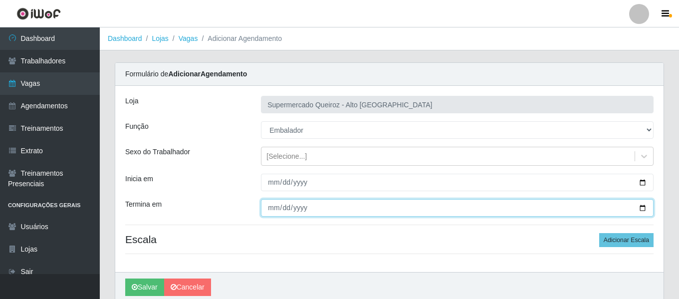
click at [645, 209] on input "Termina em" at bounding box center [457, 207] width 393 height 17
type input "2025-08-29"
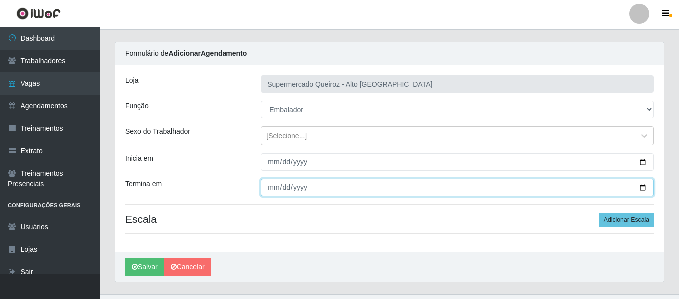
scroll to position [40, 0]
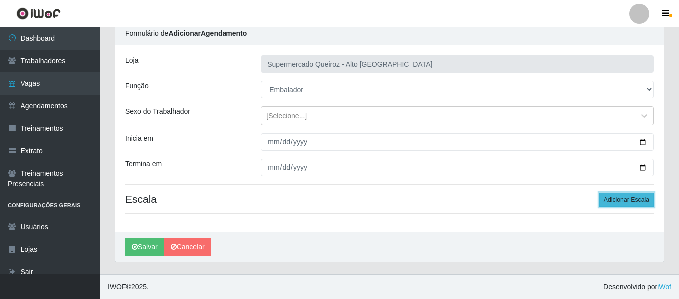
click at [614, 200] on button "Adicionar Escala" at bounding box center [626, 200] width 54 height 14
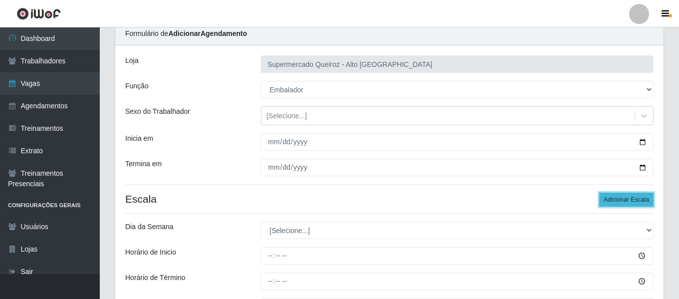
click at [614, 200] on button "Adicionar Escala" at bounding box center [626, 200] width 54 height 14
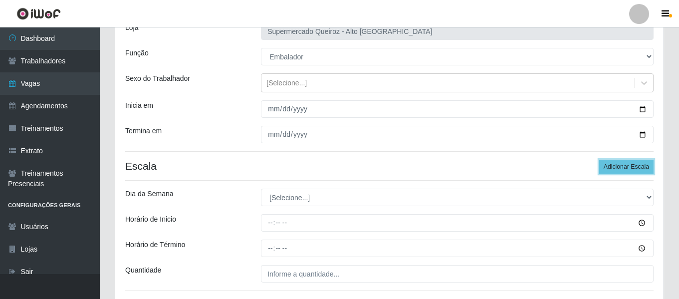
scroll to position [140, 0]
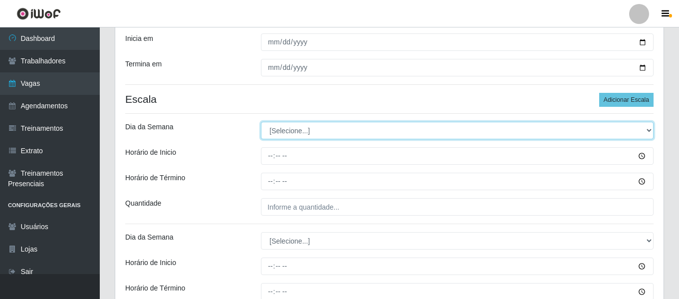
click at [275, 127] on select "[Selecione...] Segunda Terça Quarta Quinta Sexta Sábado Domingo" at bounding box center [457, 130] width 393 height 17
select select "4"
click at [261, 122] on select "[Selecione...] Segunda Terça Quarta Quinta Sexta Sábado Domingo" at bounding box center [457, 130] width 393 height 17
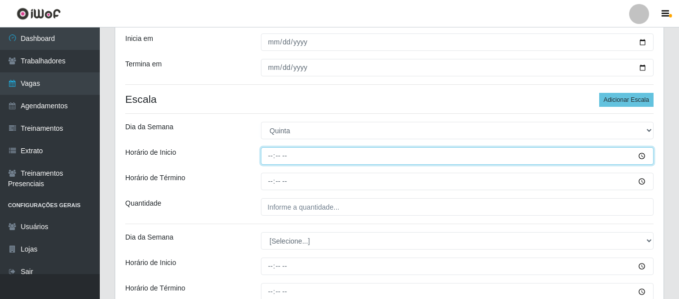
click at [271, 158] on input "Horário de Inicio" at bounding box center [457, 155] width 393 height 17
type input "15:00"
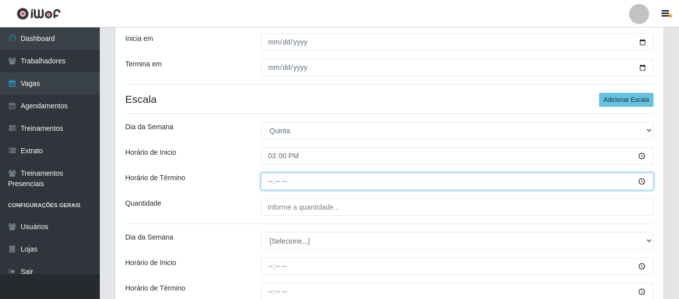
click at [272, 177] on input "Horário de Término" at bounding box center [457, 181] width 393 height 17
type input "21:00"
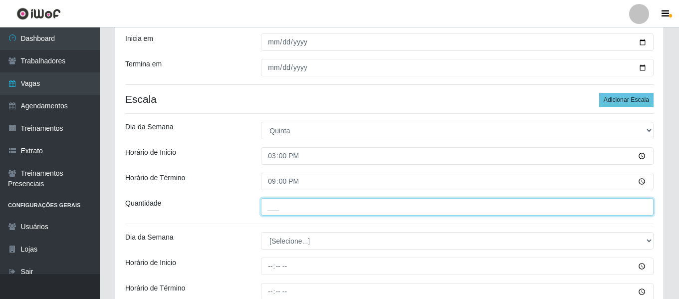
click at [280, 198] on input "___" at bounding box center [457, 206] width 393 height 17
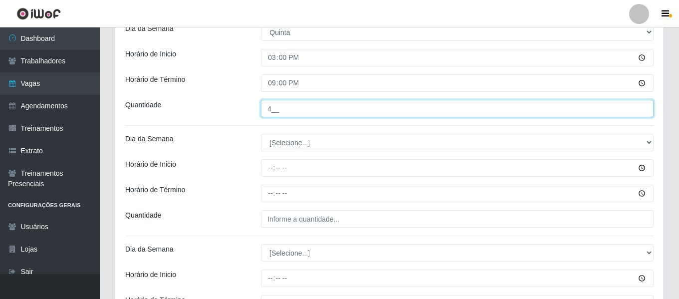
scroll to position [340, 0]
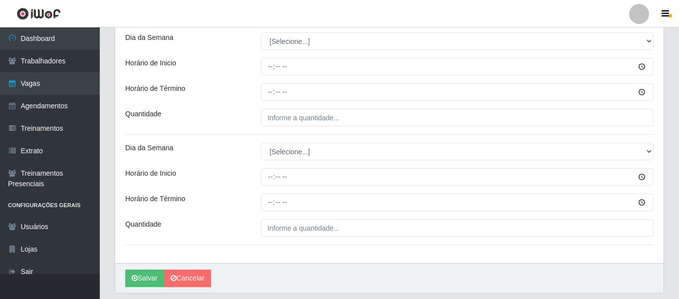
type input "4__"
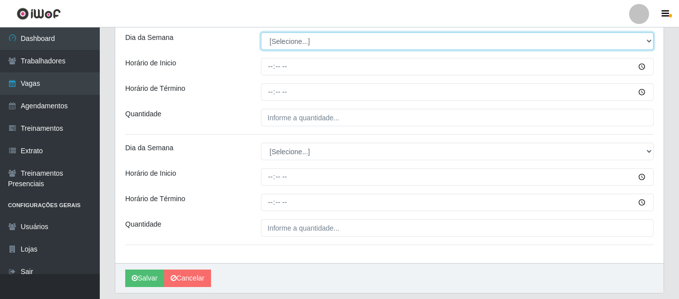
click at [276, 45] on select "[Selecione...] Segunda Terça Quarta Quinta Sexta Sábado Domingo" at bounding box center [457, 40] width 393 height 17
select select "5"
click at [261, 32] on select "[Selecione...] Segunda Terça Quarta Quinta Sexta Sábado Domingo" at bounding box center [457, 40] width 393 height 17
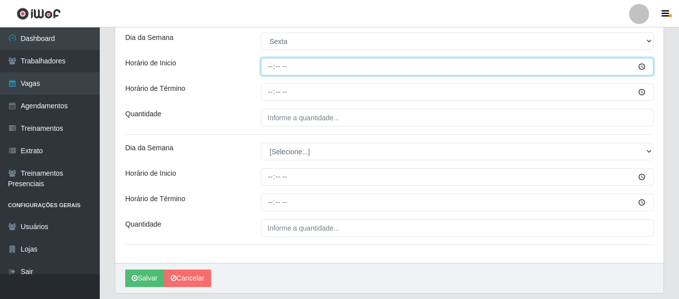
click at [271, 64] on input "Horário de Inicio" at bounding box center [457, 66] width 393 height 17
type input "08:00"
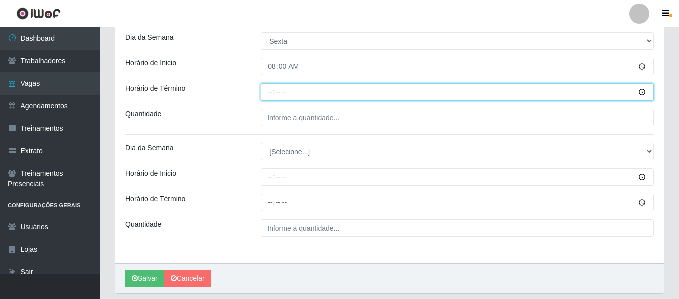
click at [272, 88] on input "Horário de Término" at bounding box center [457, 91] width 393 height 17
type input "14:00"
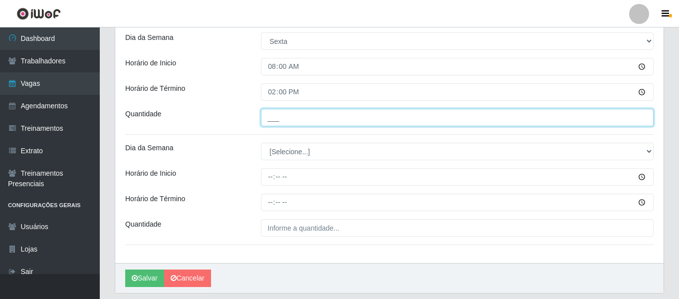
click at [269, 117] on input "___" at bounding box center [457, 117] width 393 height 17
type input "2__"
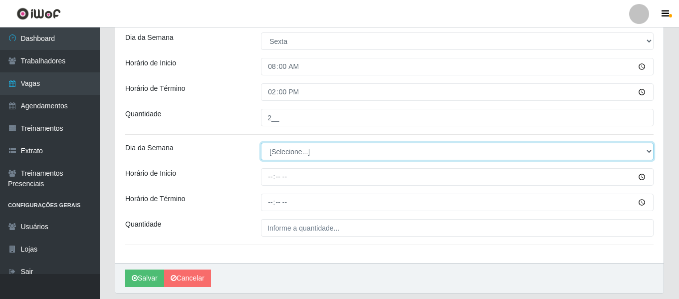
click at [274, 156] on select "[Selecione...] Segunda Terça Quarta Quinta Sexta Sábado Domingo" at bounding box center [457, 151] width 393 height 17
select select "5"
click at [261, 143] on select "[Selecione...] Segunda Terça Quarta Quinta Sexta Sábado Domingo" at bounding box center [457, 151] width 393 height 17
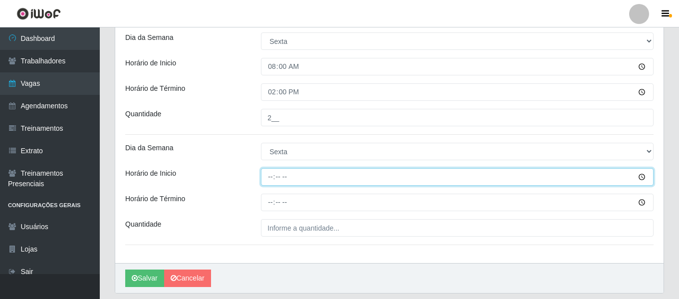
click at [269, 183] on input "Horário de Inicio" at bounding box center [457, 176] width 393 height 17
type input "15:00"
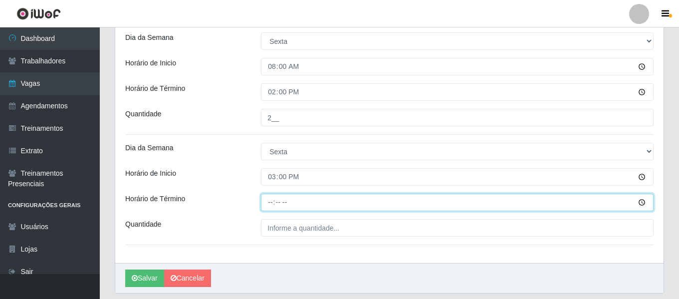
click at [269, 202] on input "Horário de Término" at bounding box center [457, 202] width 393 height 17
type input "21:00"
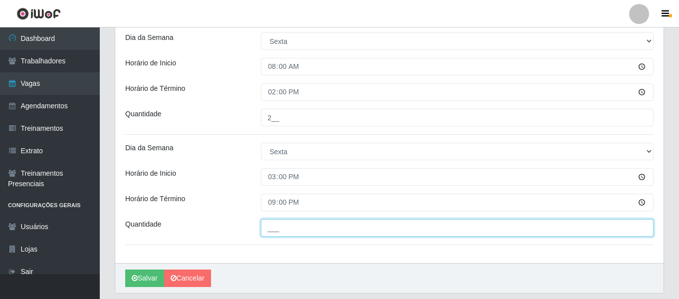
click at [270, 231] on input "___" at bounding box center [457, 227] width 393 height 17
type input "2__"
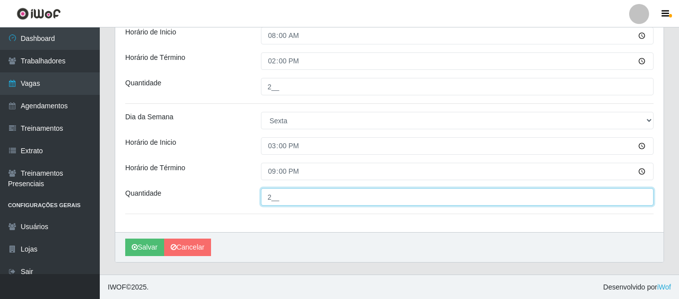
scroll to position [371, 0]
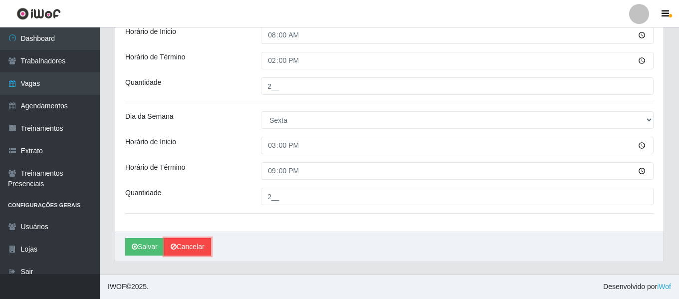
click at [183, 247] on link "Cancelar" at bounding box center [187, 246] width 47 height 17
